Goal: Information Seeking & Learning: Find specific fact

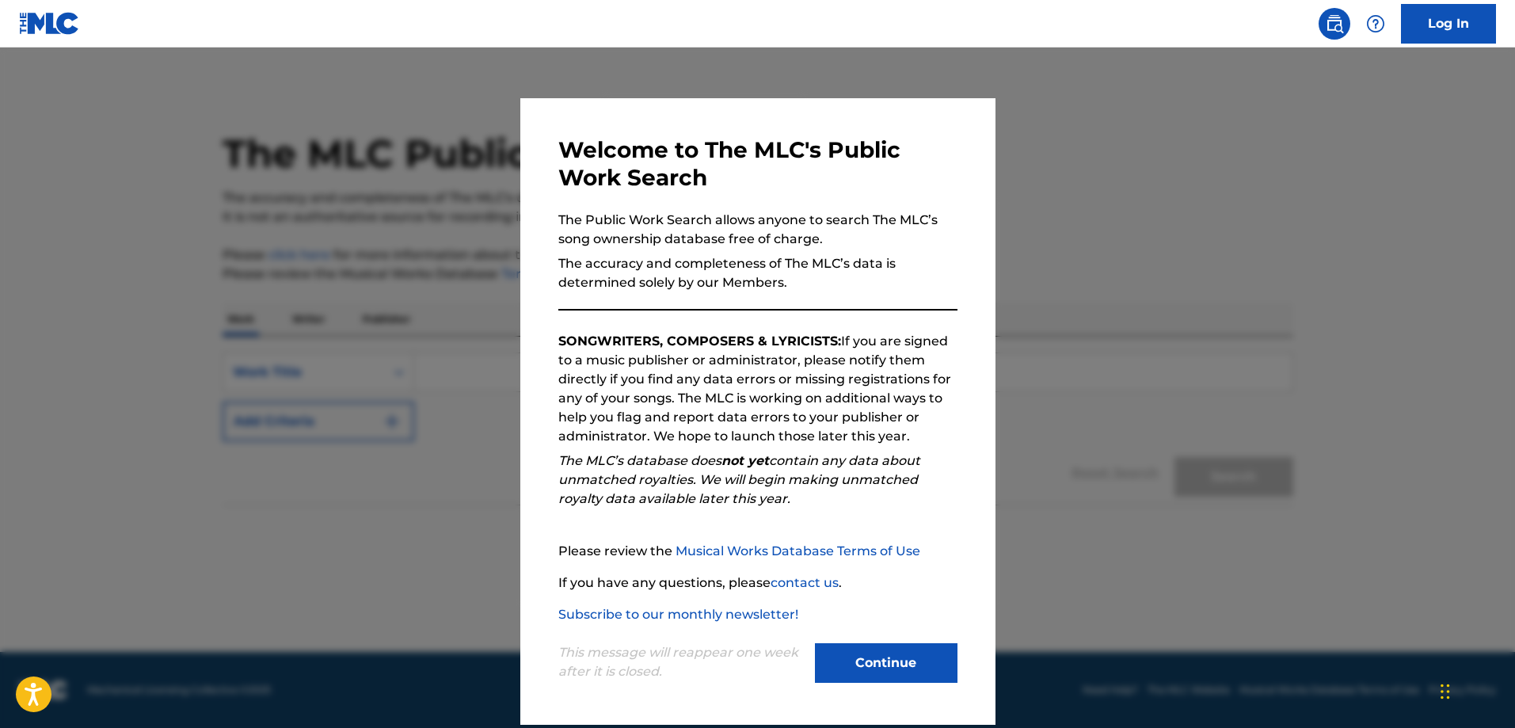
click at [873, 686] on div "Continue" at bounding box center [886, 665] width 143 height 44
click at [874, 657] on button "Continue" at bounding box center [886, 663] width 143 height 40
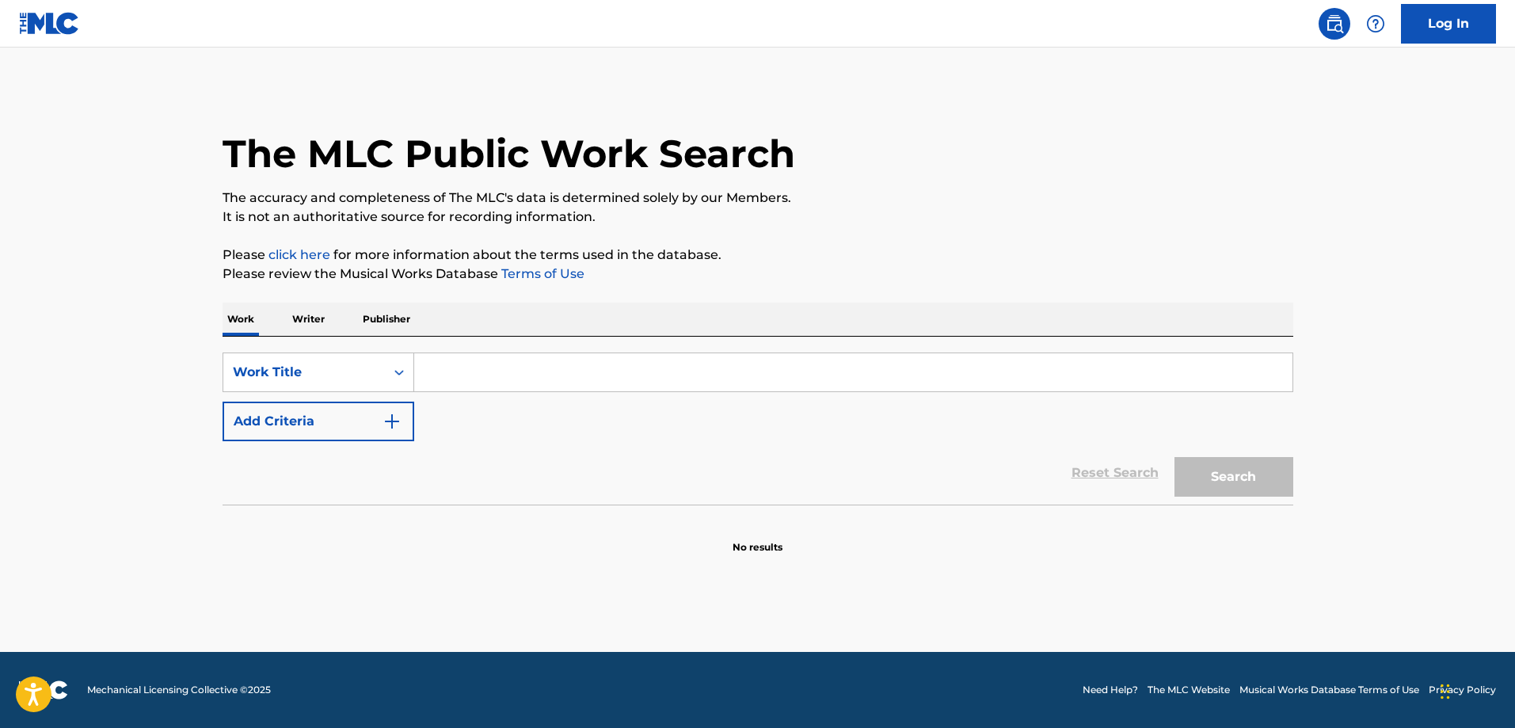
click at [466, 376] on input "Search Form" at bounding box center [853, 372] width 878 height 38
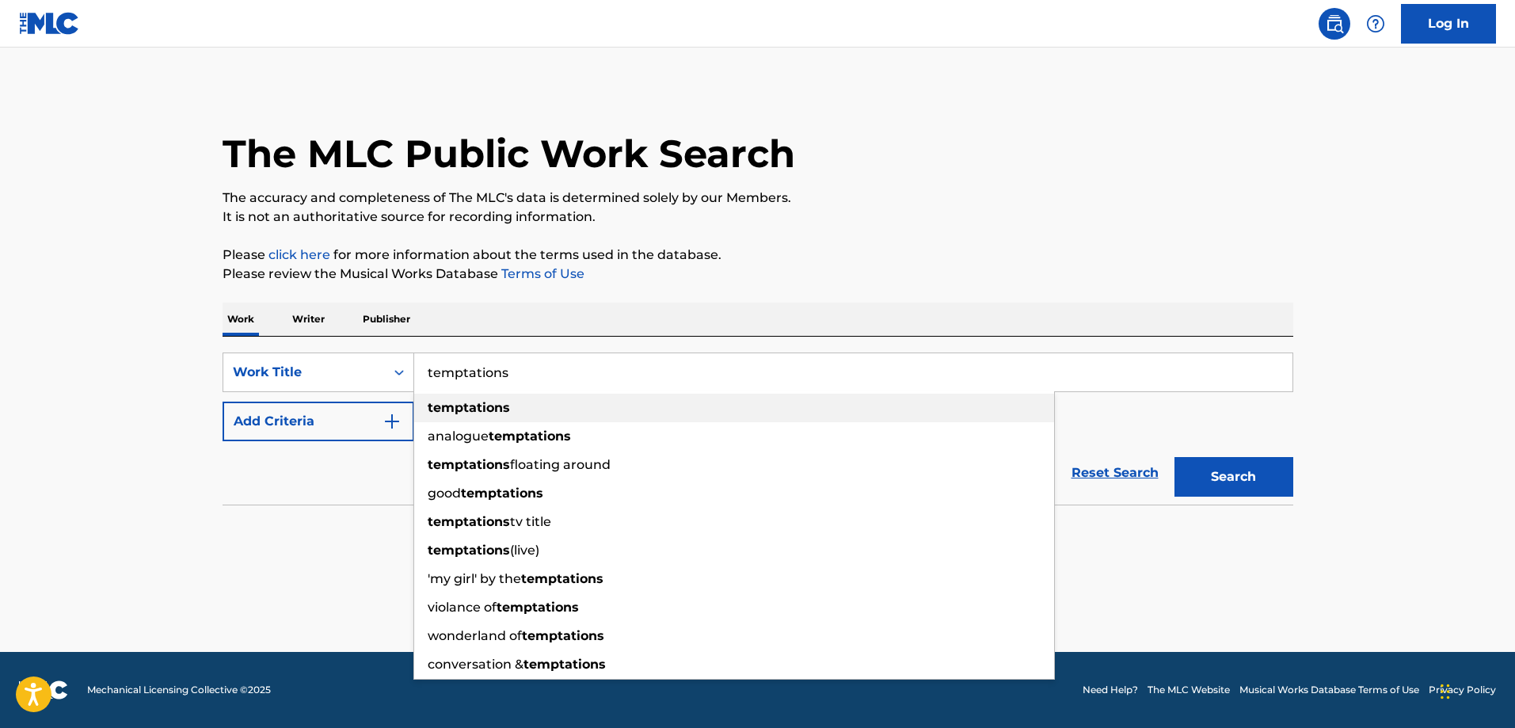
type input "temptations"
click at [503, 394] on div "temptations" at bounding box center [734, 408] width 640 height 29
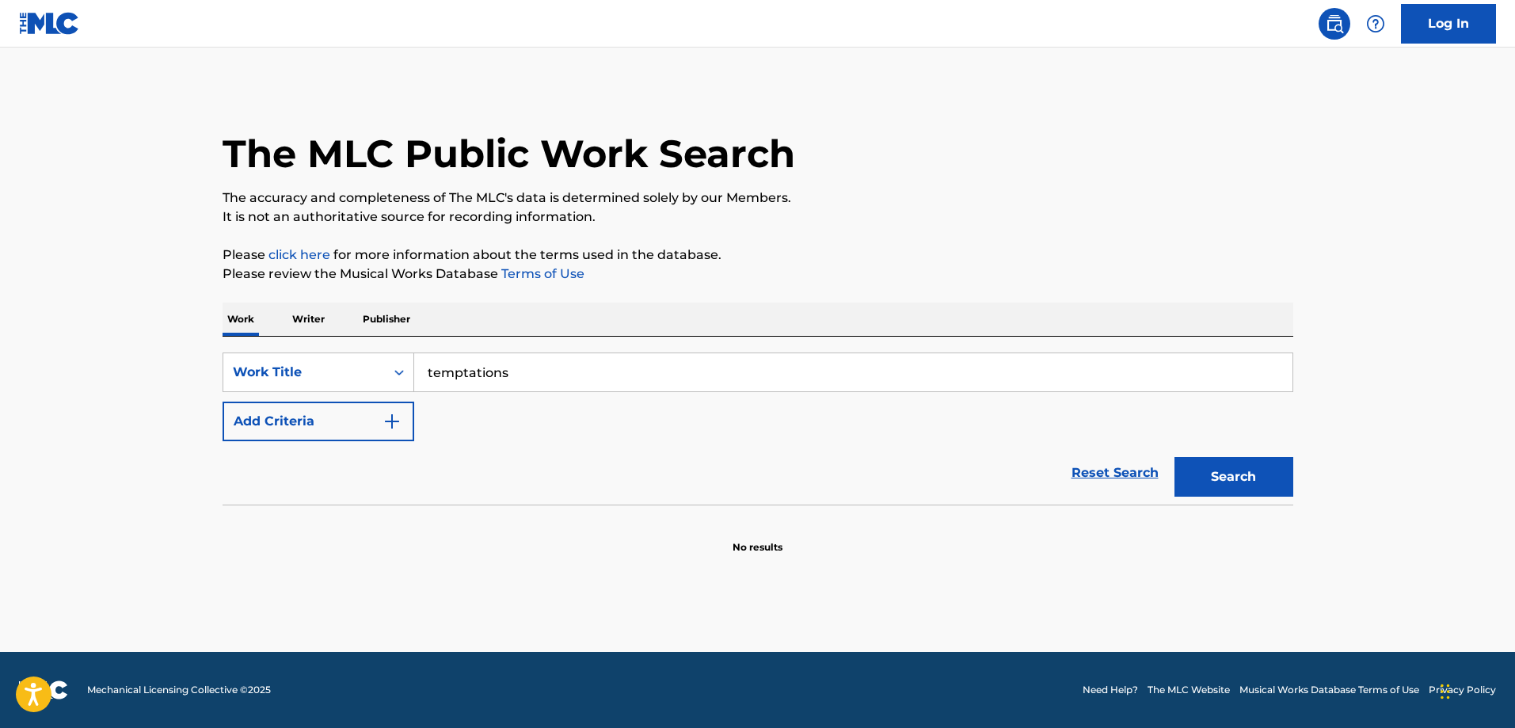
click at [1261, 472] on button "Search" at bounding box center [1233, 477] width 119 height 40
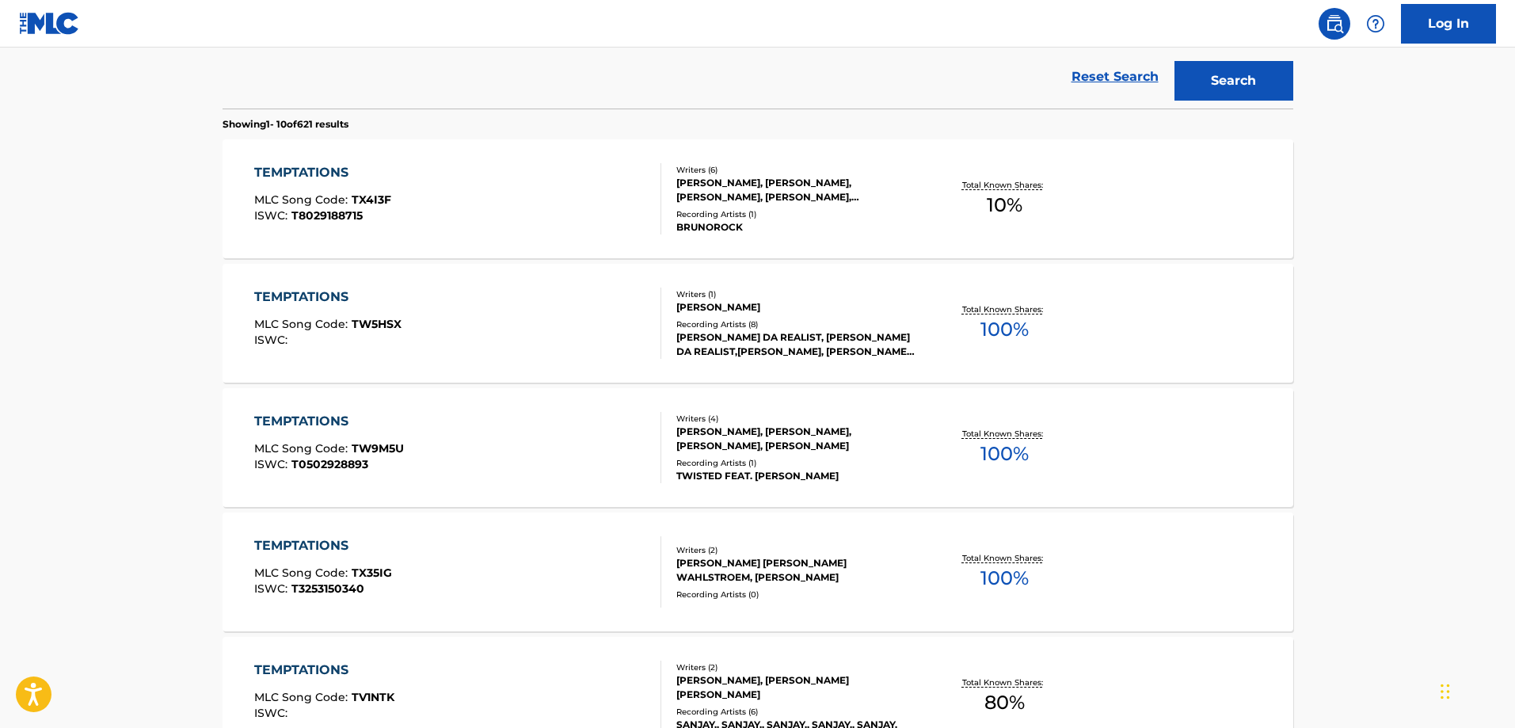
scroll to position [158, 0]
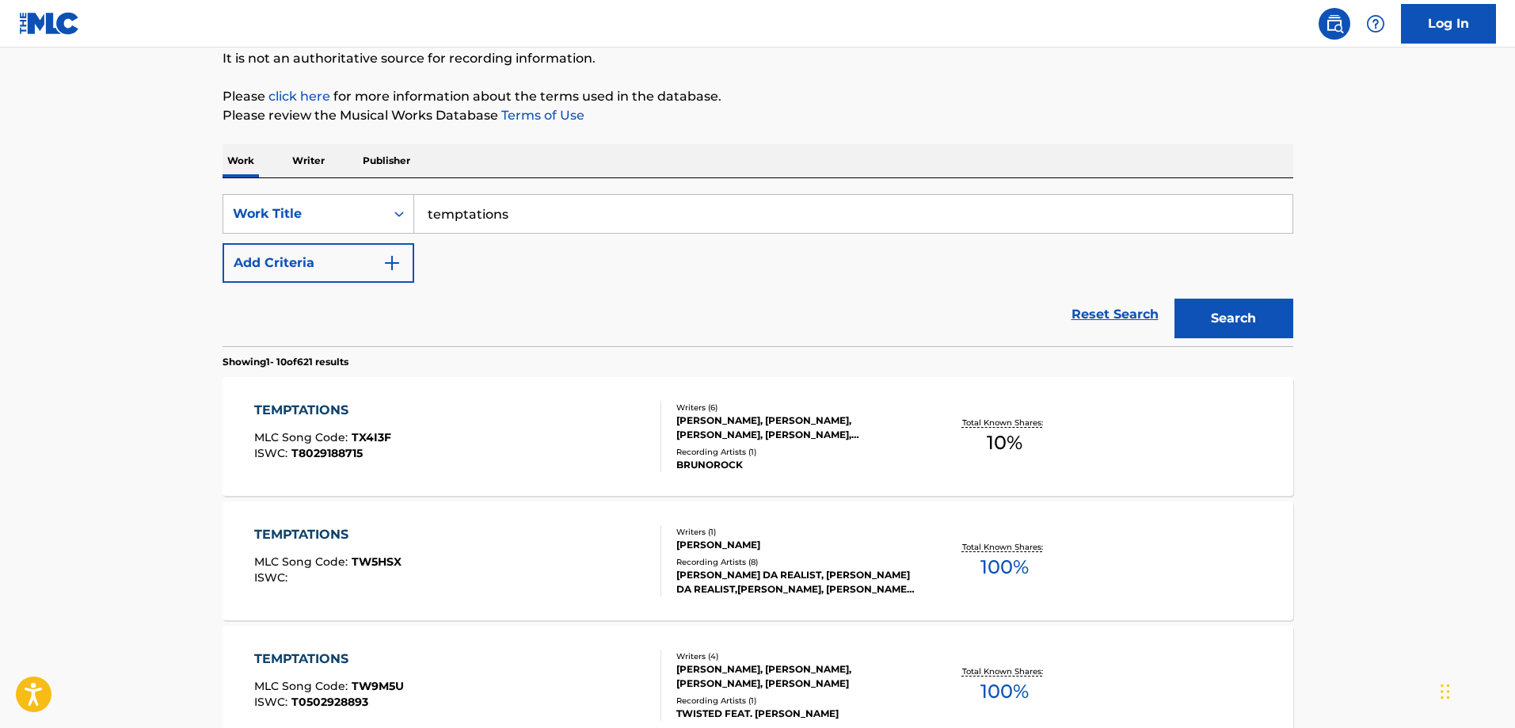
click at [392, 260] on img "Search Form" at bounding box center [391, 262] width 19 height 19
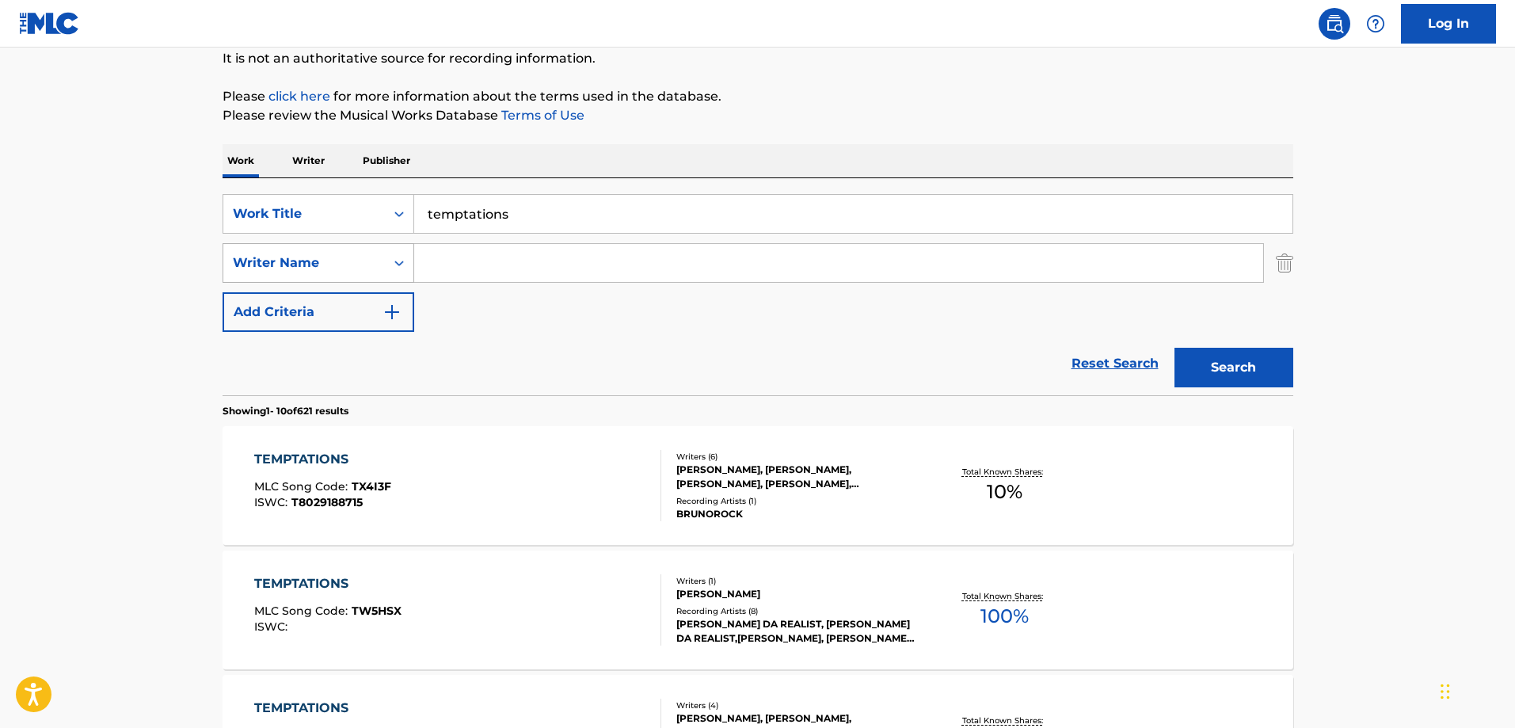
click at [395, 264] on icon "Search Form" at bounding box center [399, 263] width 16 height 16
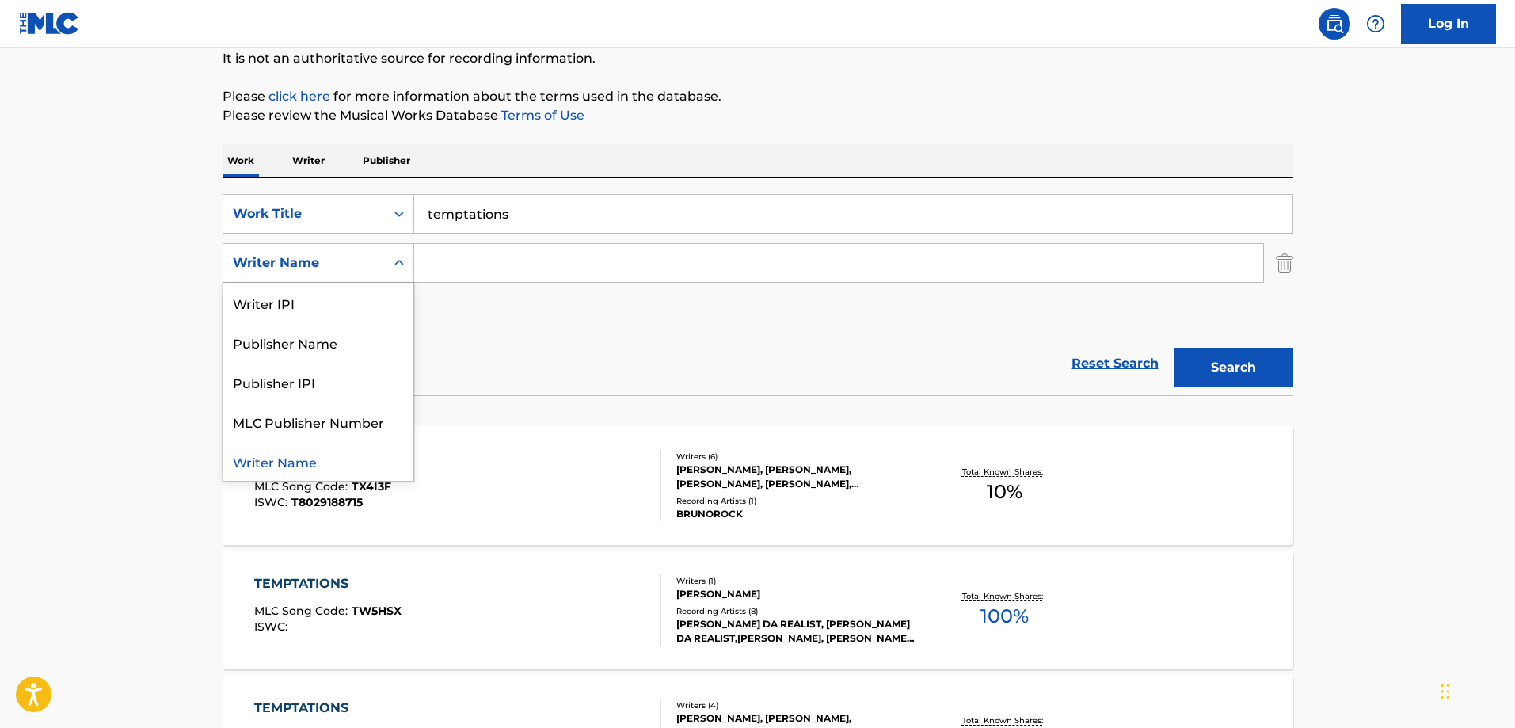
click at [295, 468] on div "Writer Name" at bounding box center [318, 461] width 190 height 40
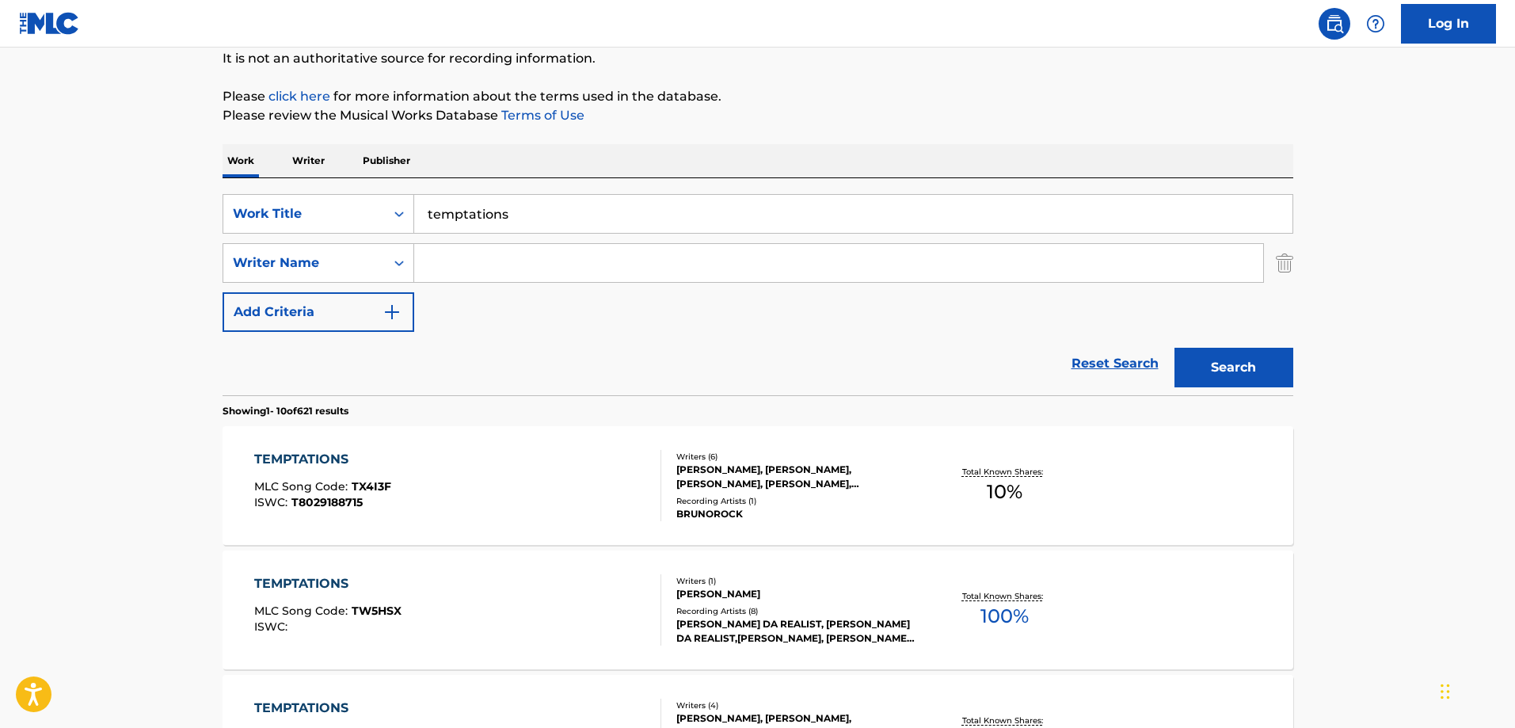
click at [473, 268] on input "Search Form" at bounding box center [838, 263] width 849 height 38
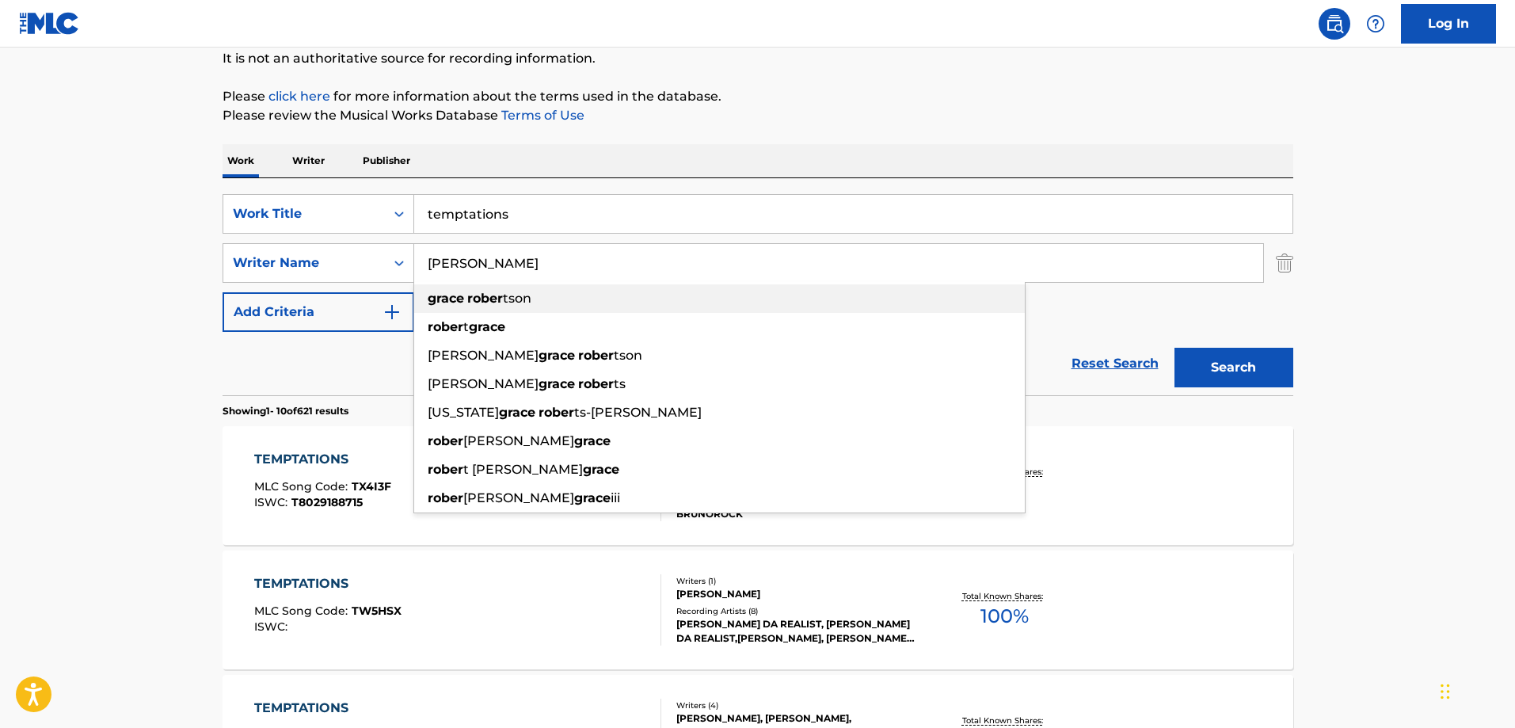
click at [527, 292] on span "tson" at bounding box center [517, 298] width 29 height 15
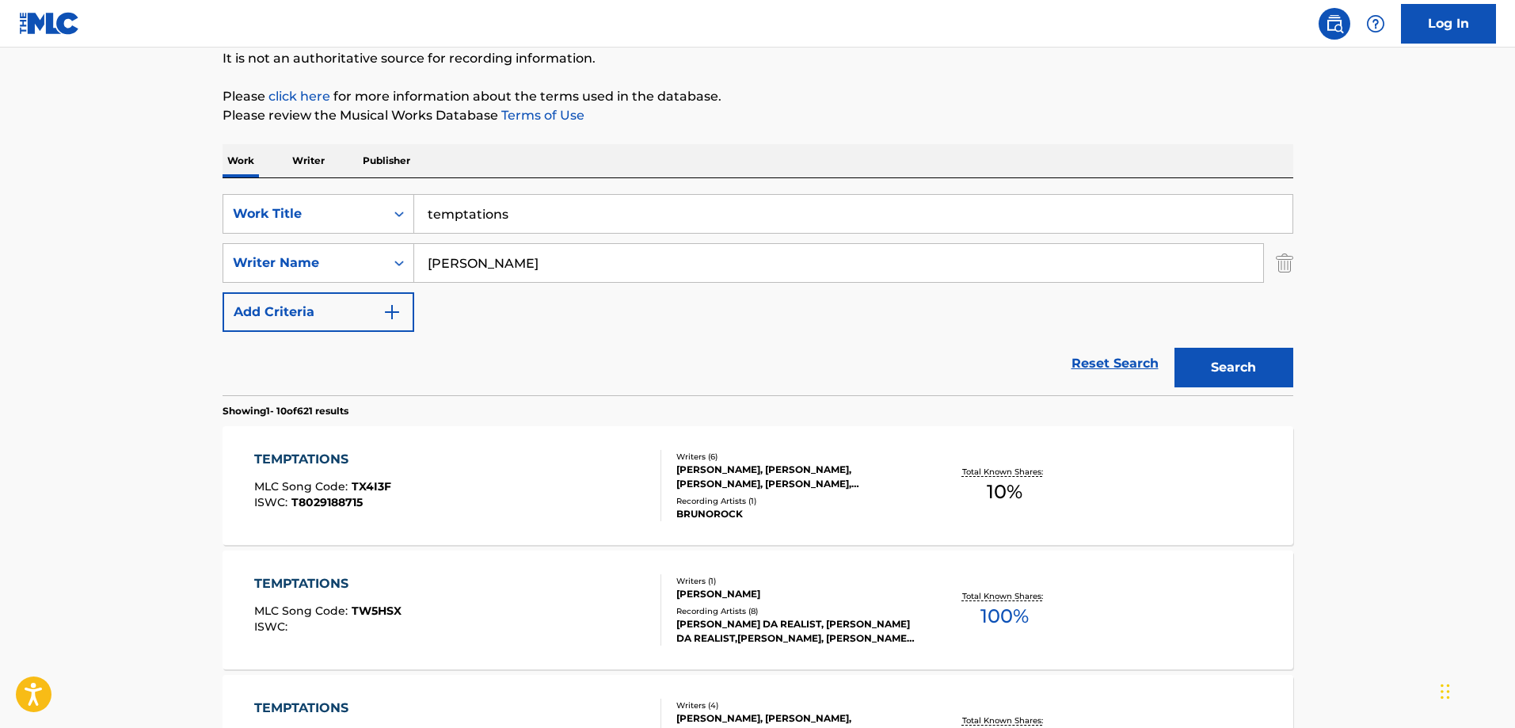
type input "[PERSON_NAME]"
click at [1227, 360] on button "Search" at bounding box center [1233, 368] width 119 height 40
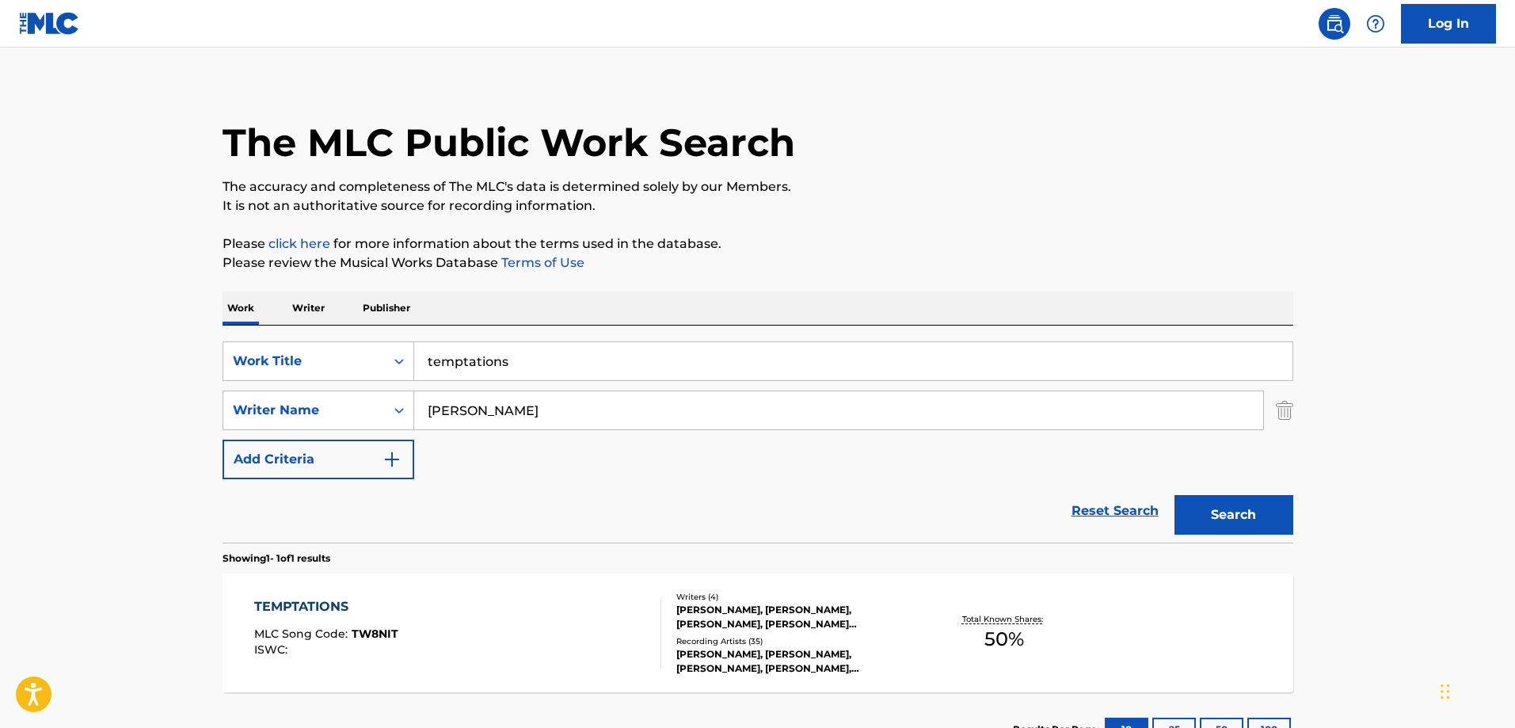
scroll to position [134, 0]
